Goal: Task Accomplishment & Management: Manage account settings

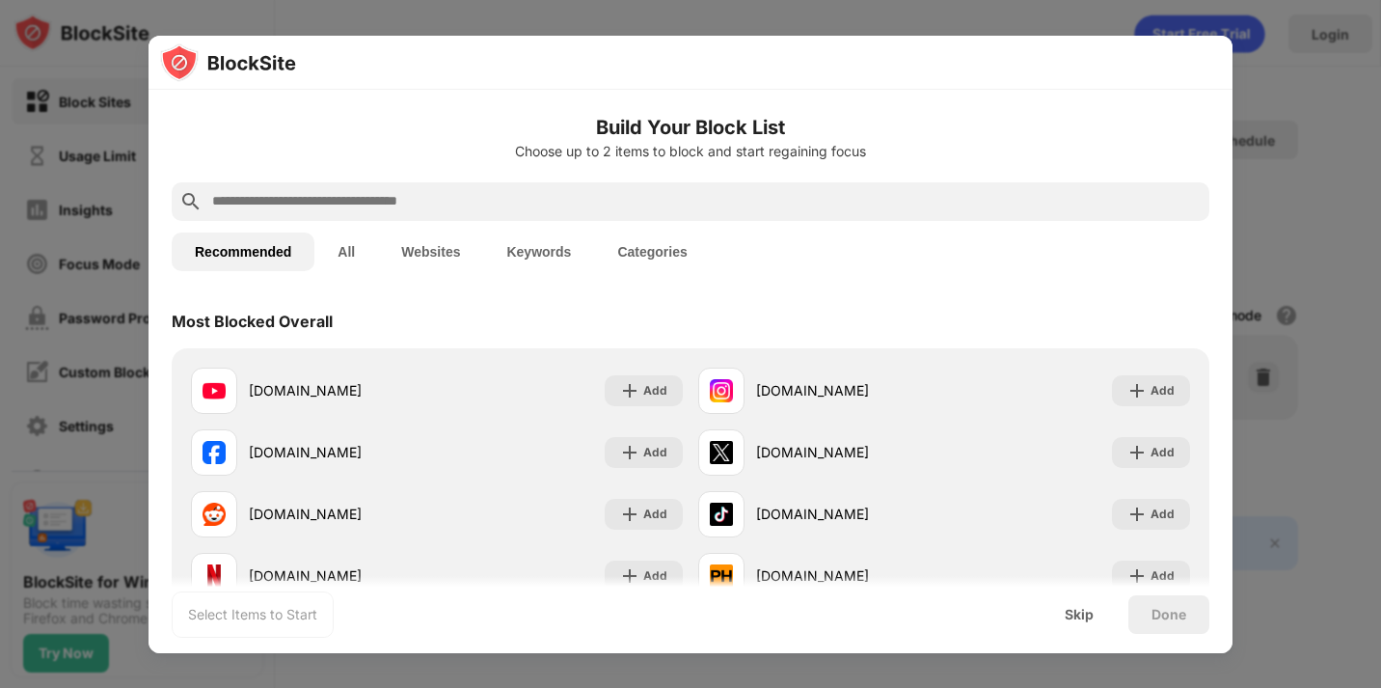
click at [549, 251] on button "Keywords" at bounding box center [538, 251] width 111 height 39
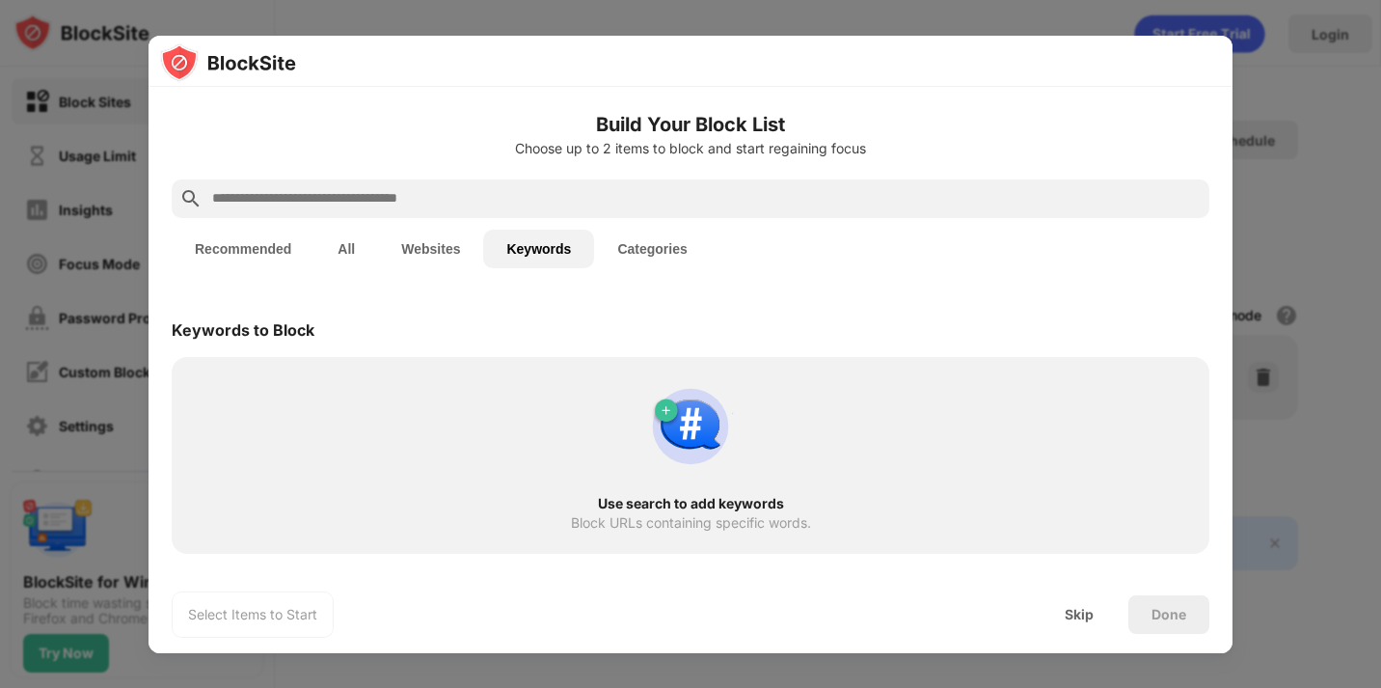
click at [672, 411] on img at bounding box center [690, 426] width 93 height 93
click at [502, 204] on input "text" at bounding box center [705, 198] width 991 height 23
type input "*"
click at [489, 476] on div "Use search to add keywords Block URLs containing specific words." at bounding box center [690, 455] width 1015 height 174
click at [623, 203] on input "text" at bounding box center [705, 198] width 991 height 23
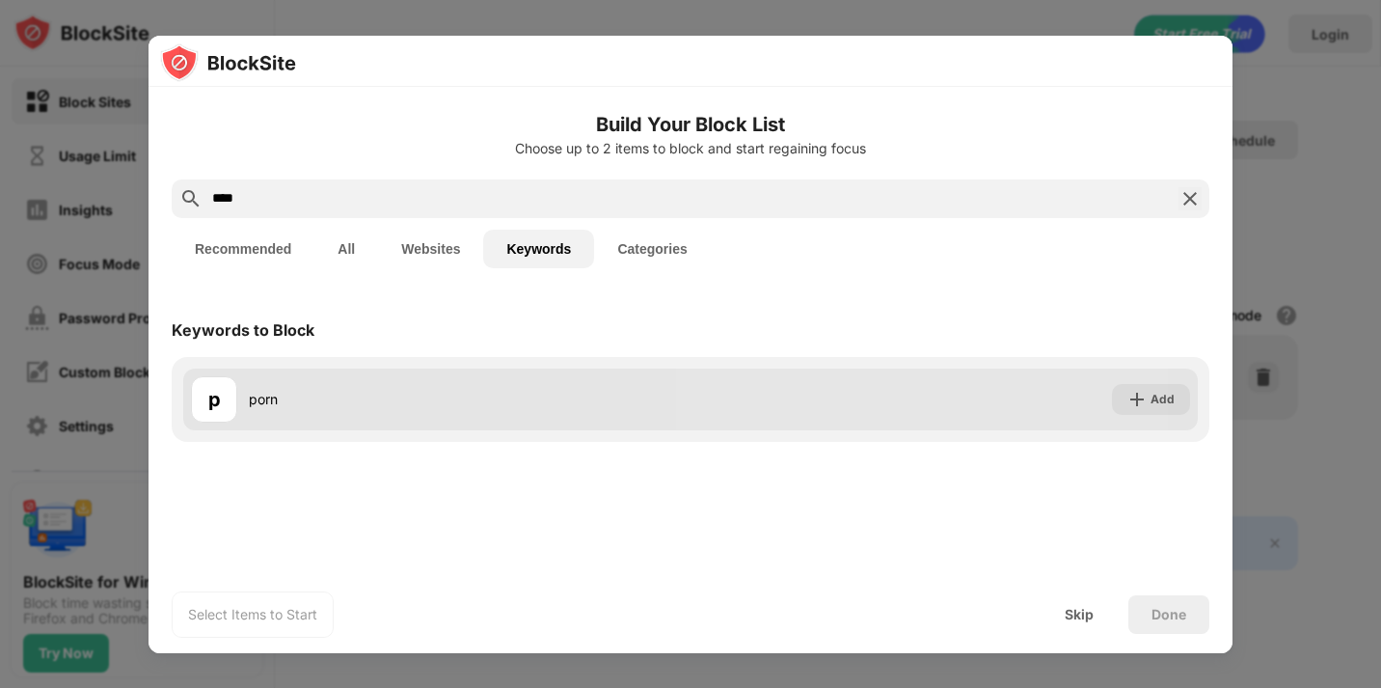
type input "****"
click at [465, 393] on div "porn" at bounding box center [470, 399] width 442 height 20
